Goal: Communication & Community: Answer question/provide support

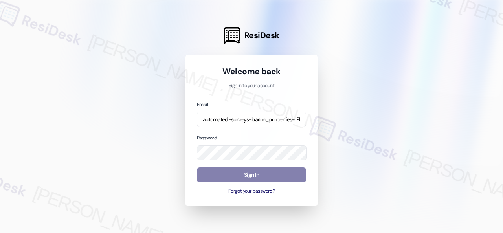
scroll to position [0, 76]
type input "automated-surveys-baron_properties-[PERSON_NAME].[PERSON_NAME]@baron_[DOMAIN_NA…"
click at [395, 113] on div at bounding box center [251, 116] width 503 height 233
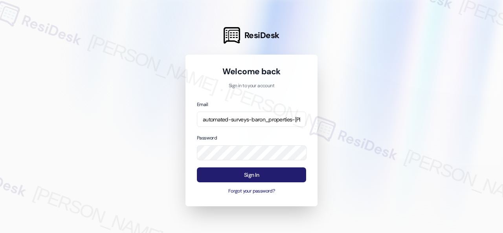
click at [244, 177] on button "Sign In" at bounding box center [251, 174] width 109 height 15
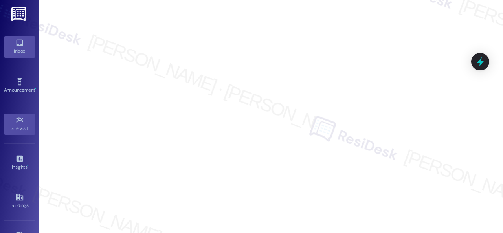
click at [16, 44] on icon at bounding box center [19, 43] width 7 height 7
